Goal: Navigation & Orientation: Find specific page/section

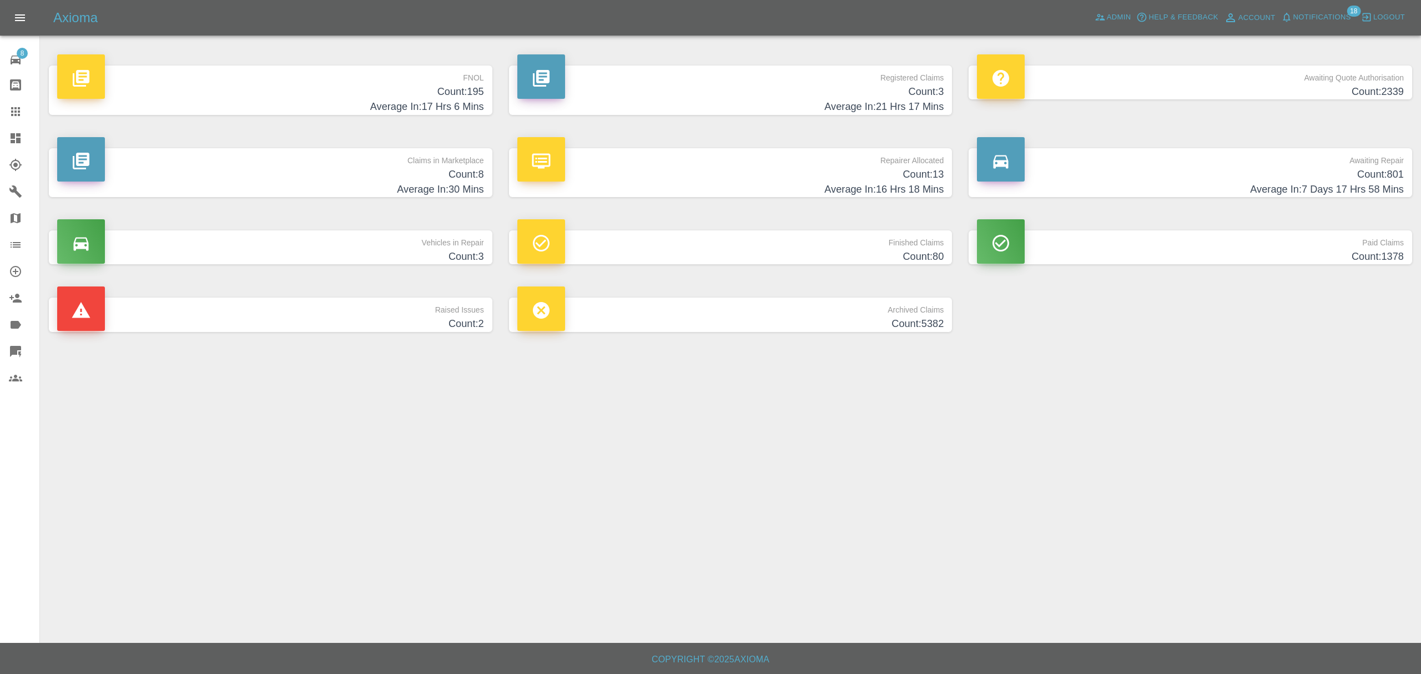
click at [304, 162] on p "Claims in Marketplace" at bounding box center [270, 157] width 427 height 19
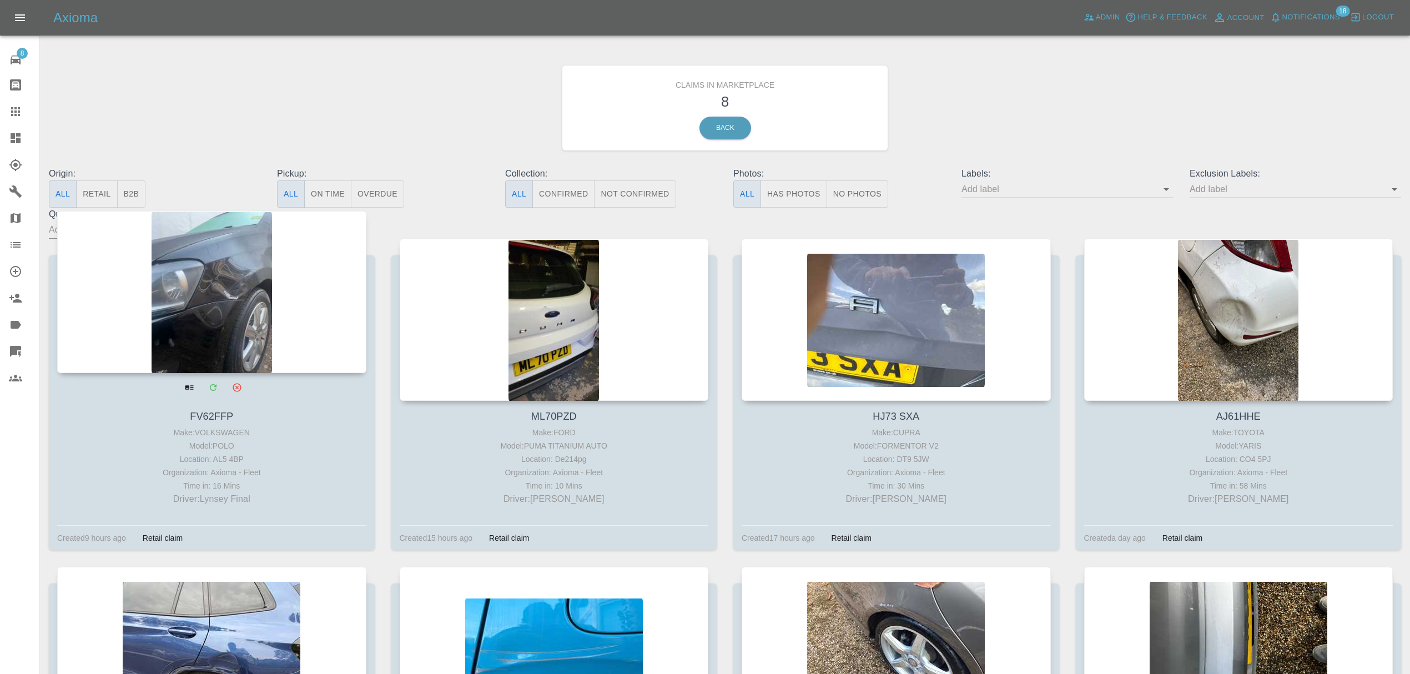
click at [245, 263] on div at bounding box center [211, 292] width 309 height 162
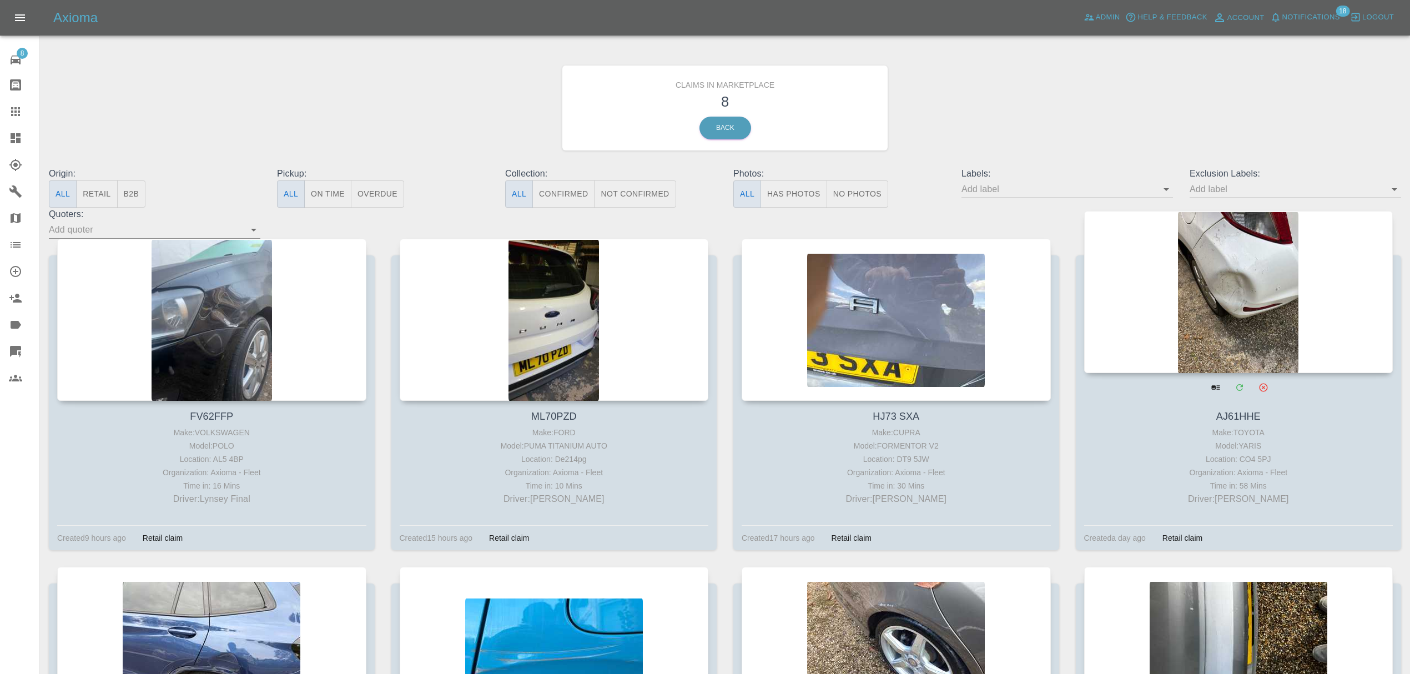
click at [1312, 298] on div at bounding box center [1238, 292] width 309 height 162
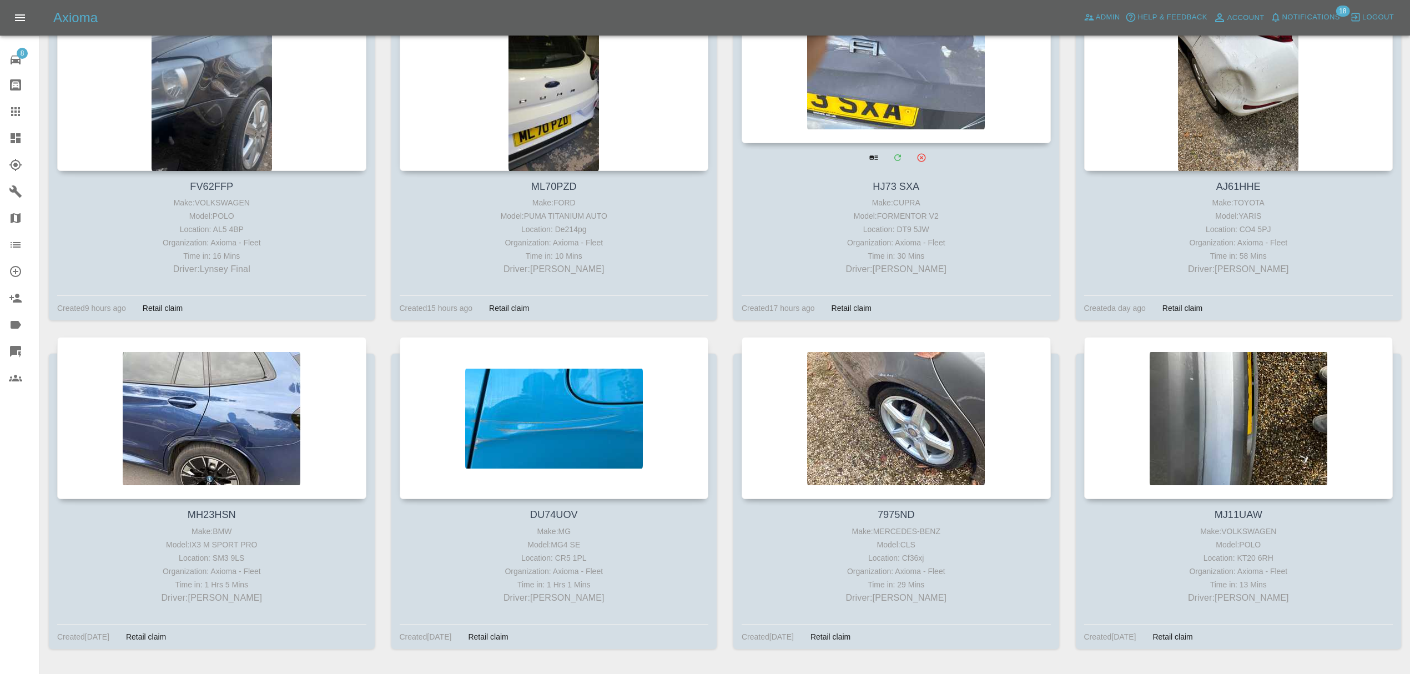
scroll to position [265, 0]
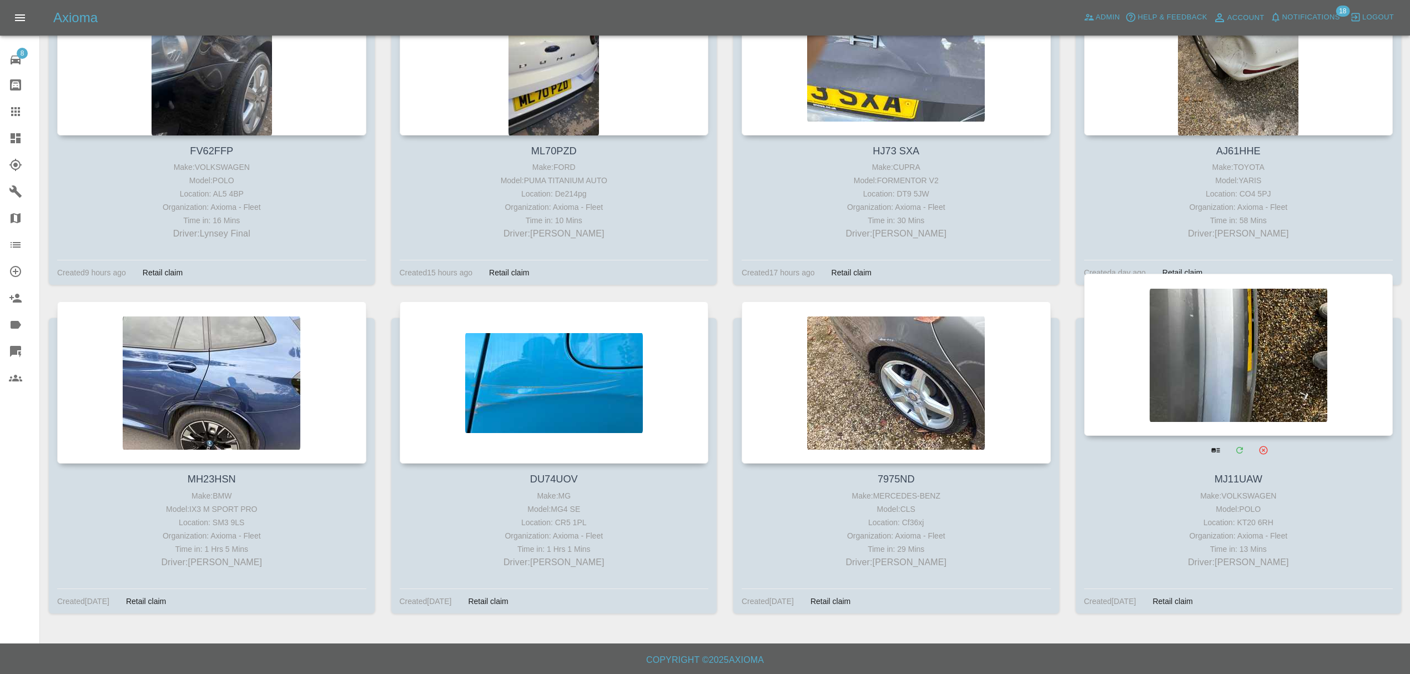
click at [1200, 342] on div at bounding box center [1238, 355] width 309 height 162
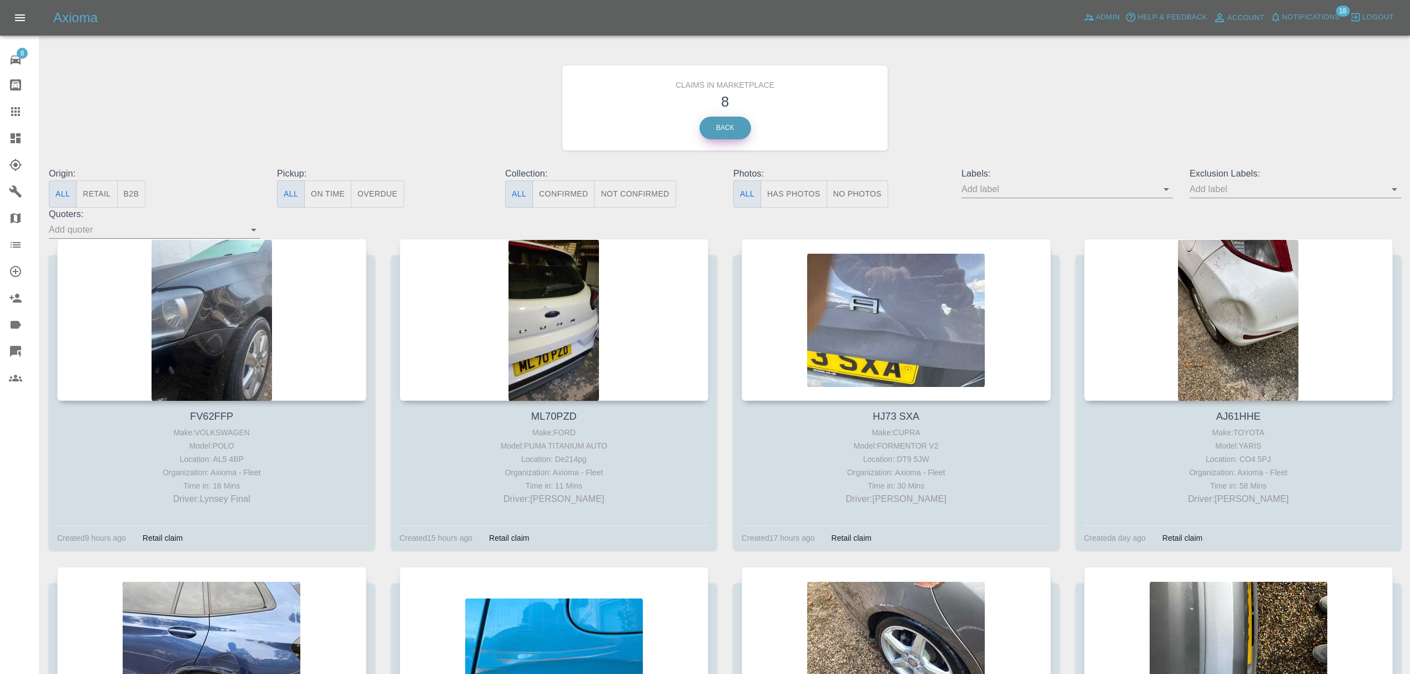
click at [720, 119] on link "Back" at bounding box center [725, 128] width 52 height 23
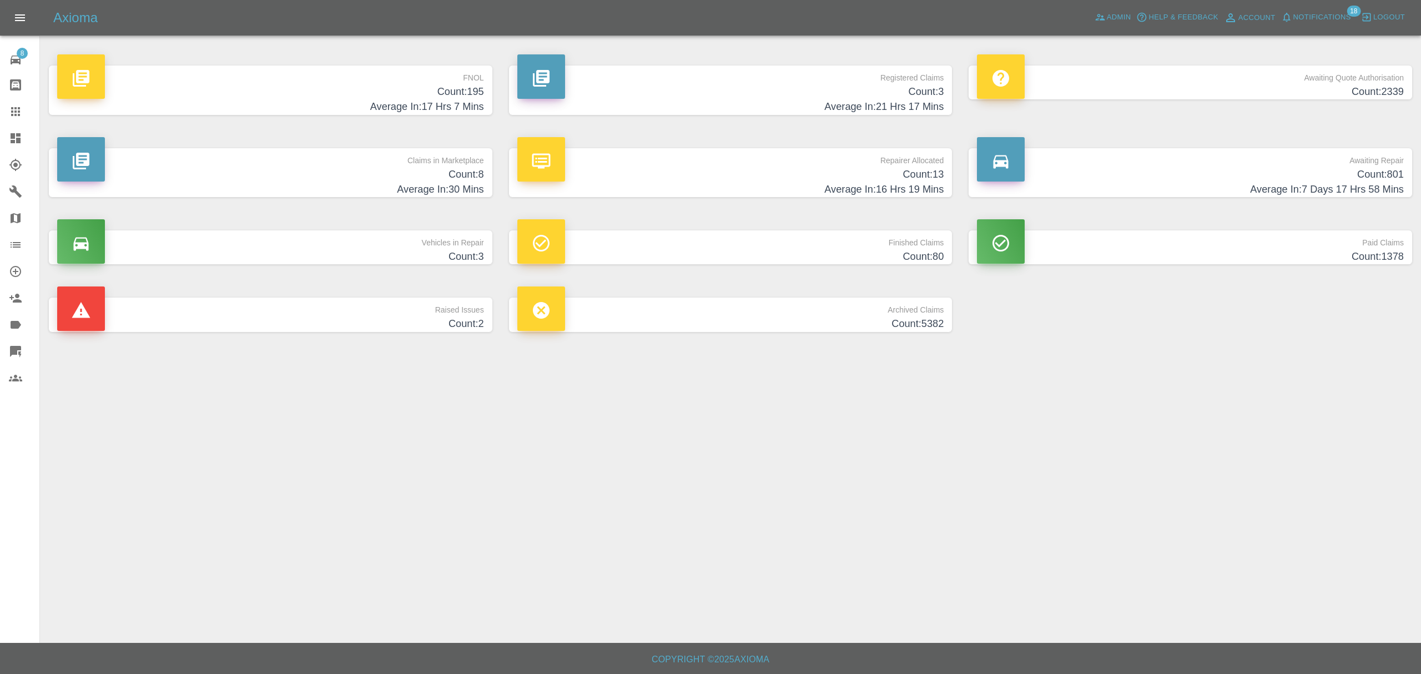
click at [1313, 13] on span "Notifications" at bounding box center [1322, 17] width 58 height 13
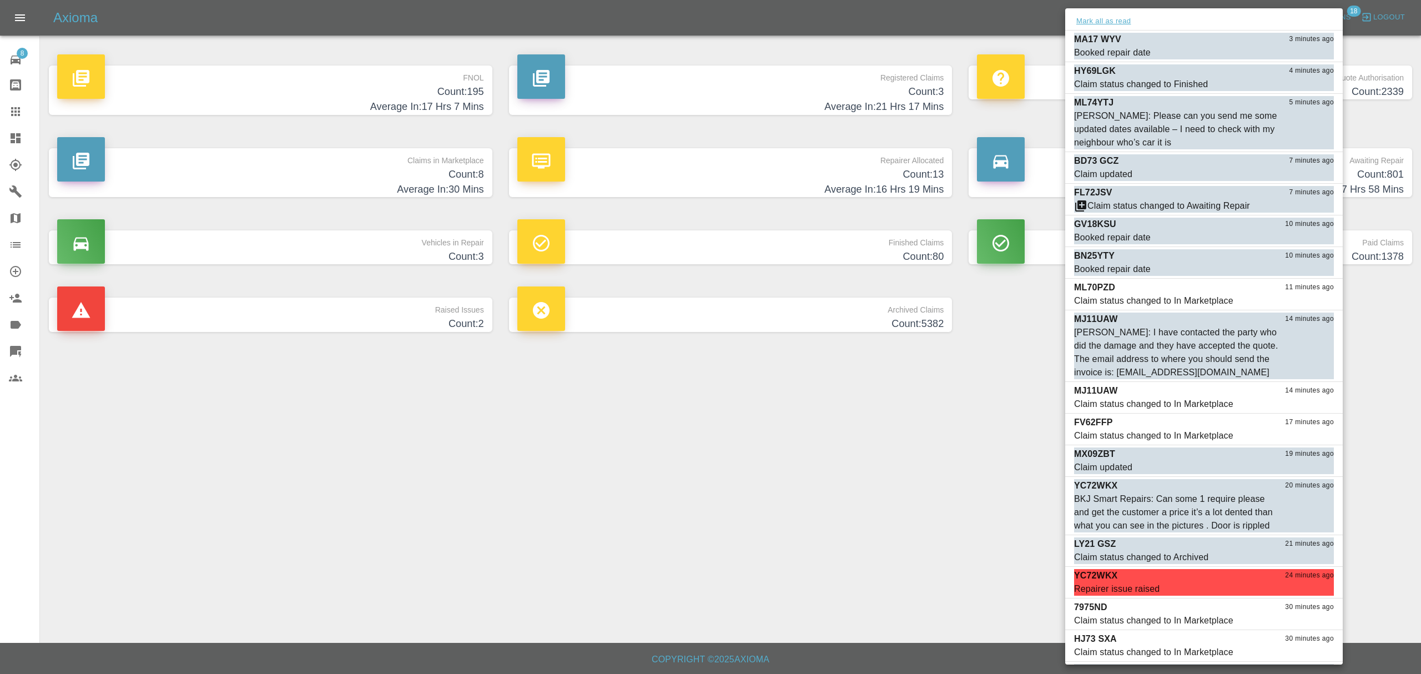
click at [1105, 21] on button "Mark all as read" at bounding box center [1103, 21] width 59 height 13
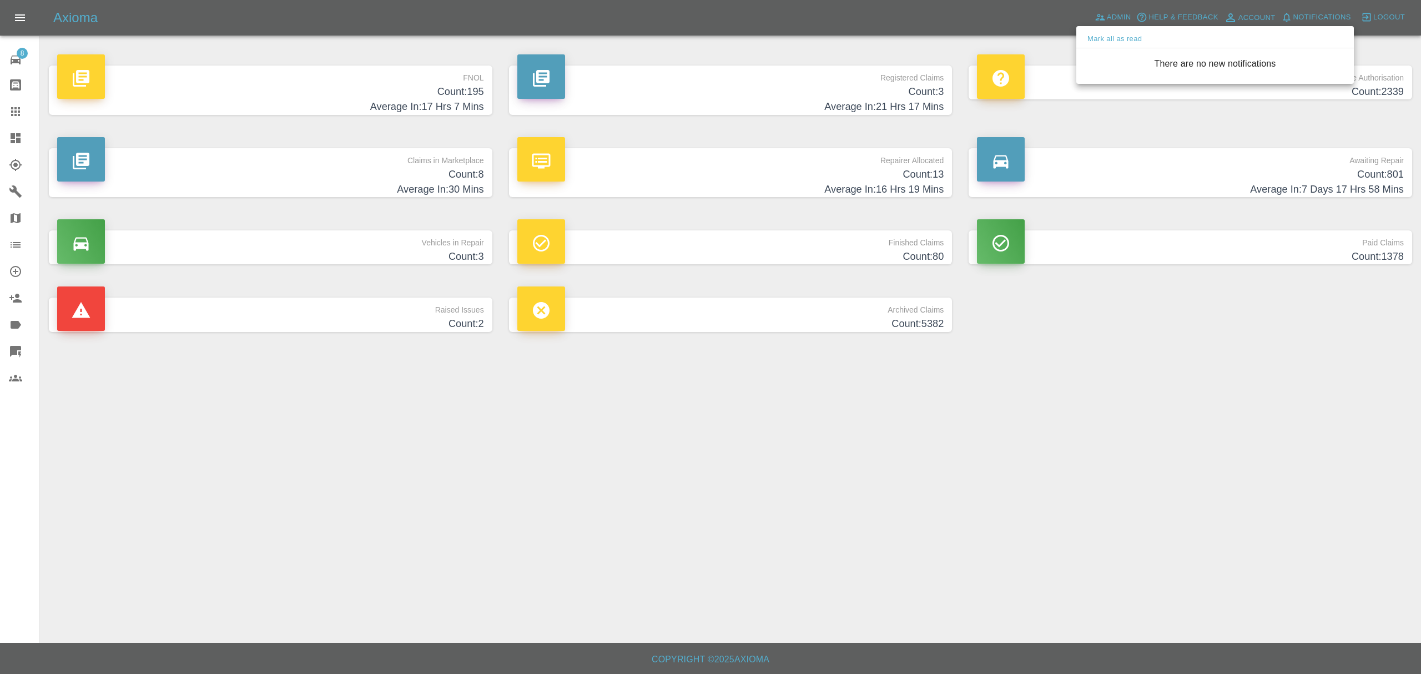
click at [1054, 334] on div at bounding box center [710, 337] width 1421 height 674
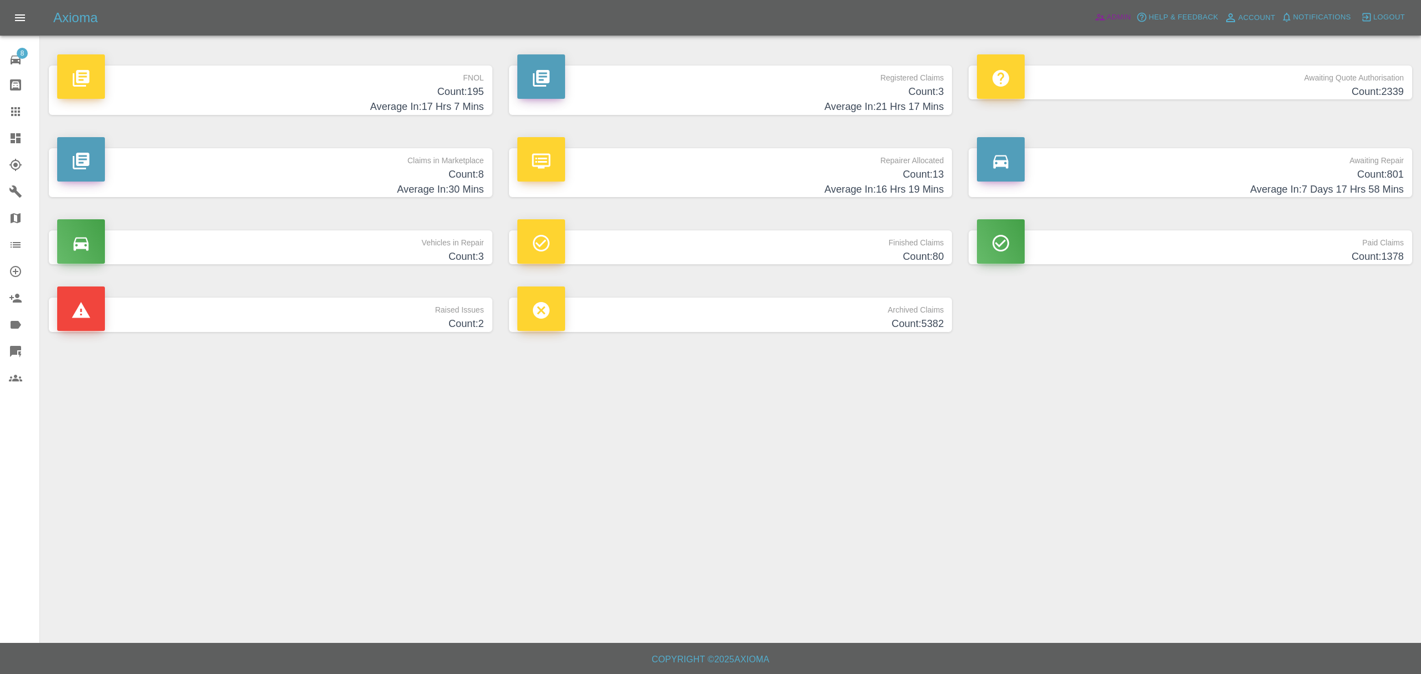
click at [1115, 13] on span "Admin" at bounding box center [1119, 17] width 24 height 13
